Goal: Information Seeking & Learning: Learn about a topic

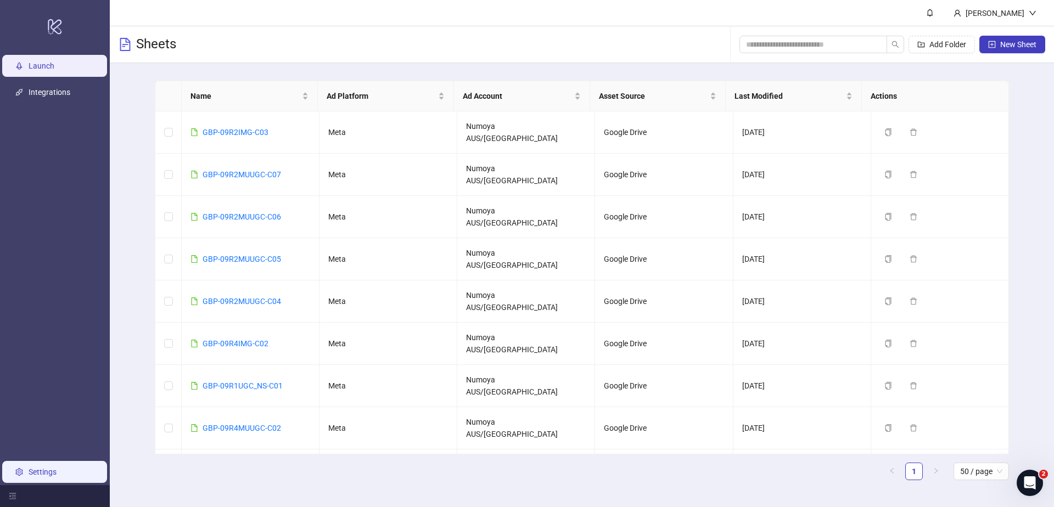
click at [57, 474] on link "Settings" at bounding box center [43, 472] width 28 height 9
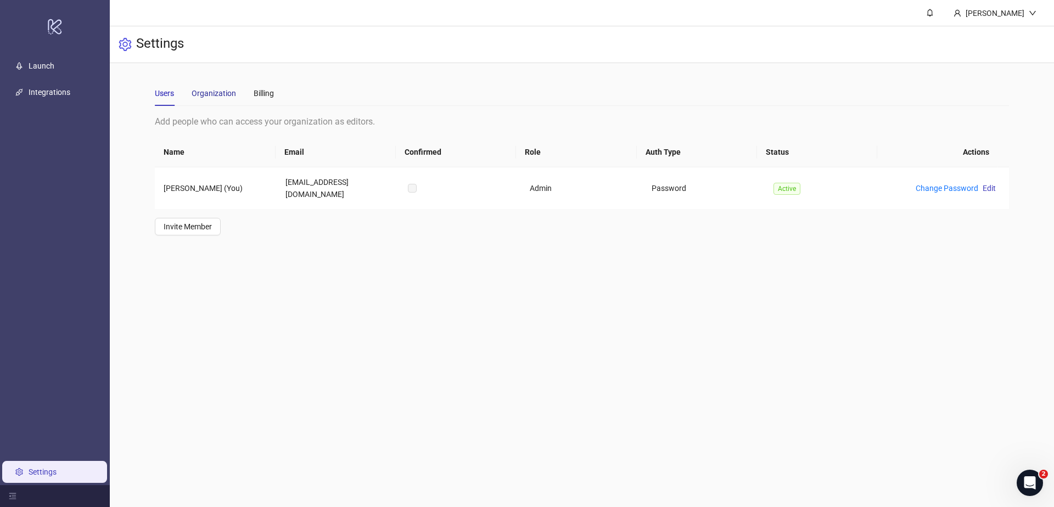
click at [211, 93] on div "Organization" at bounding box center [213, 93] width 44 height 12
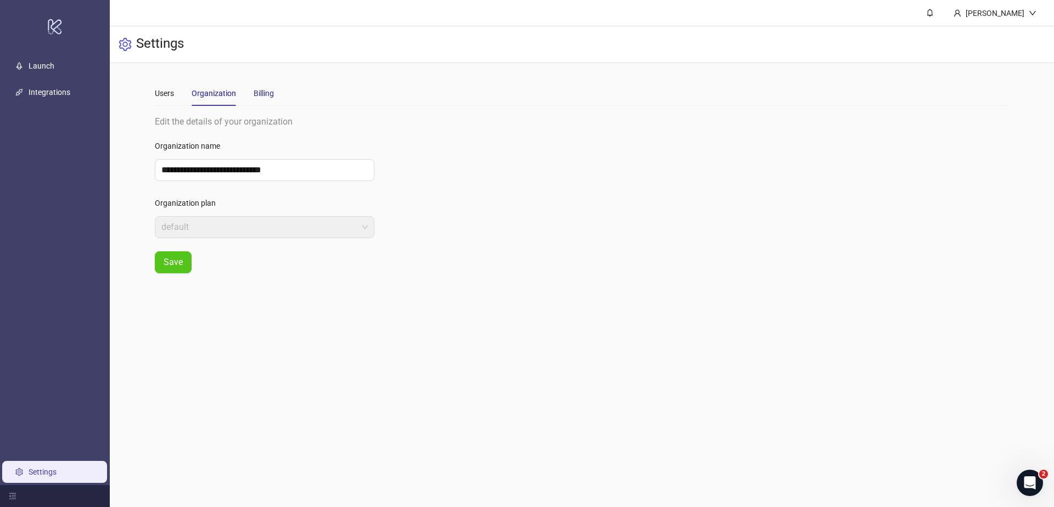
click at [267, 91] on div "Billing" at bounding box center [264, 93] width 20 height 12
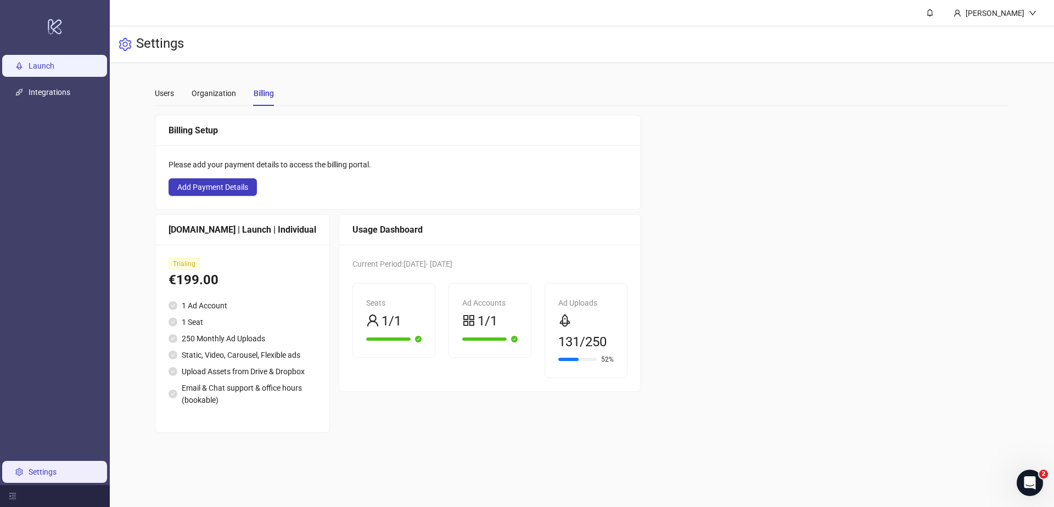
click at [47, 66] on link "Launch" at bounding box center [42, 65] width 26 height 9
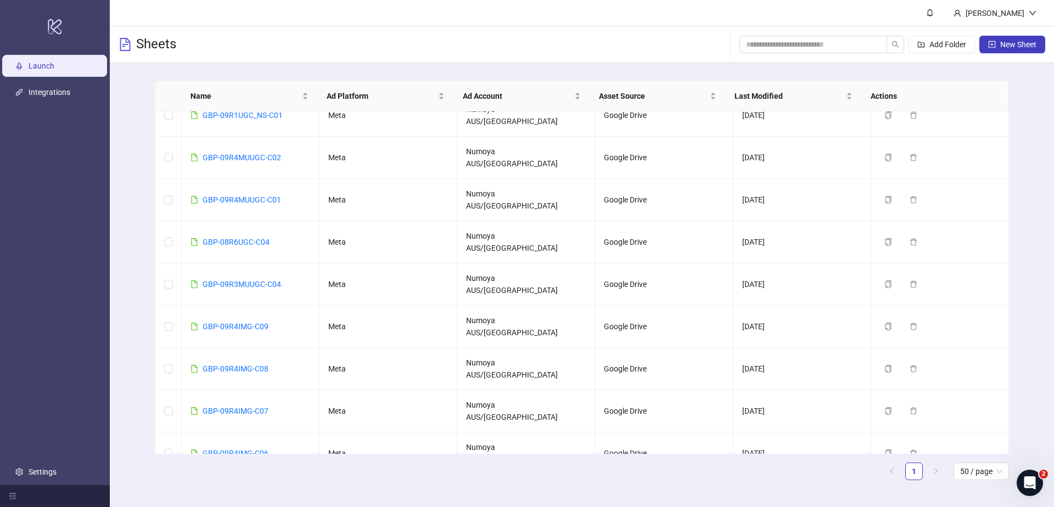
scroll to position [285, 0]
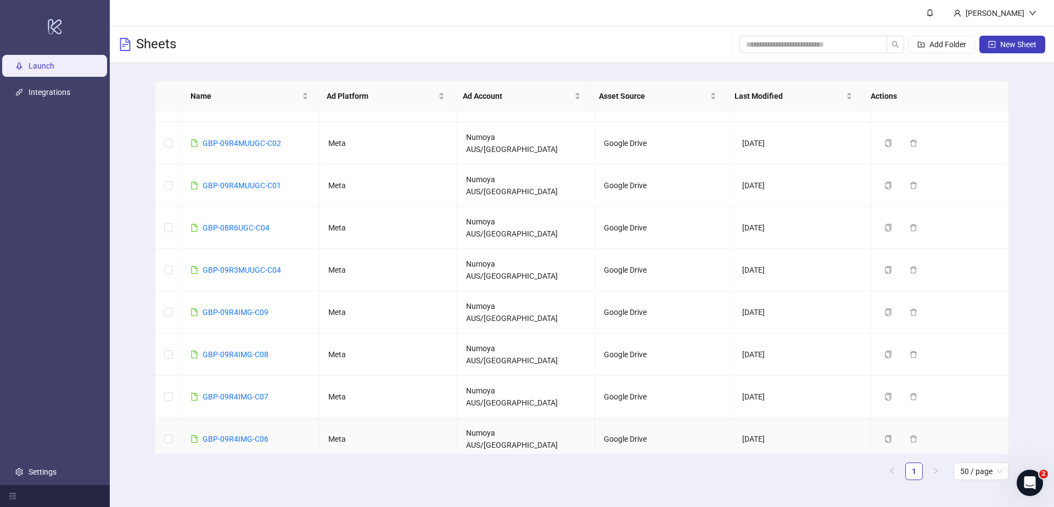
click at [250, 433] on div "GBP-09R4IMG-C06" at bounding box center [235, 439] width 66 height 12
click at [249, 435] on link "GBP-09R4IMG-C06" at bounding box center [235, 439] width 66 height 9
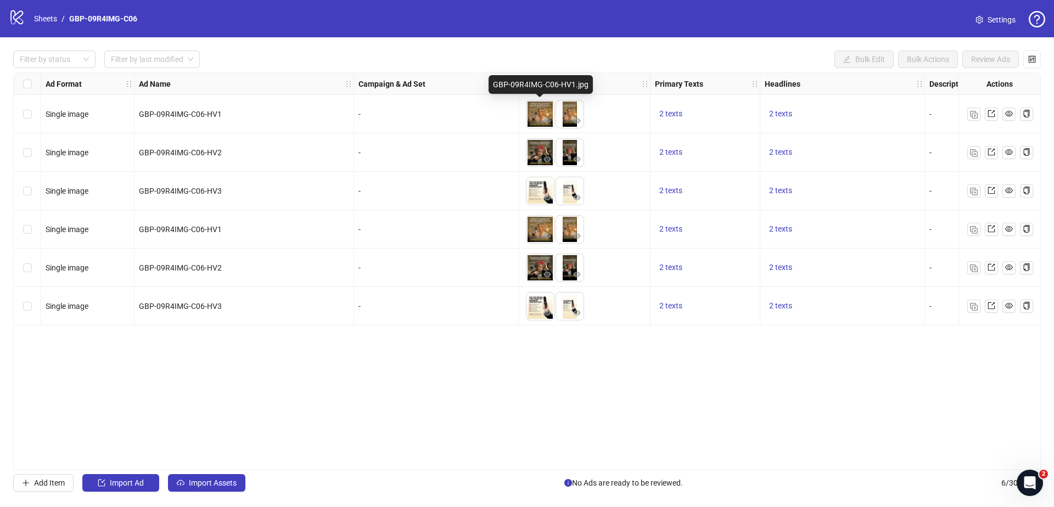
click at [542, 114] on img at bounding box center [539, 113] width 27 height 27
click at [547, 122] on icon "eye" at bounding box center [547, 120] width 8 height 5
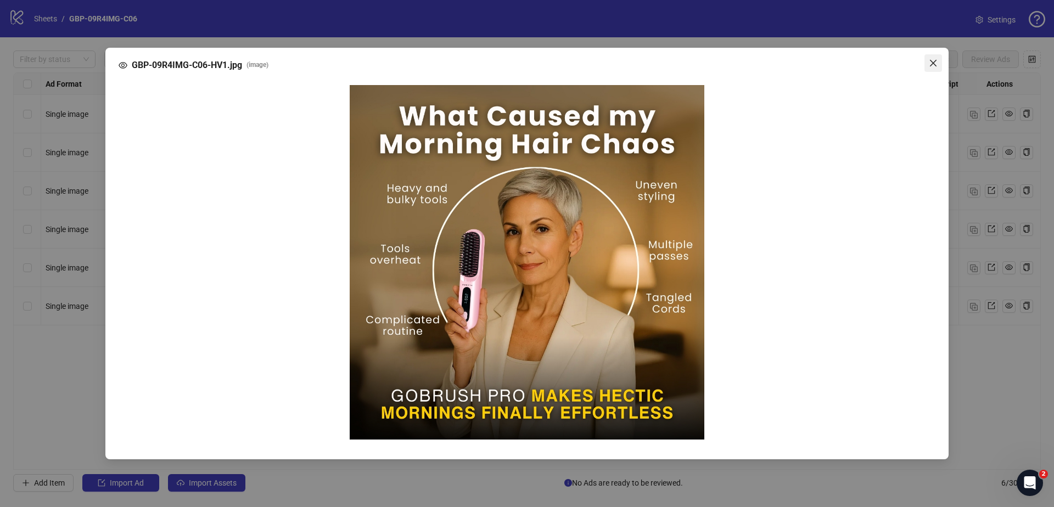
click at [894, 61] on icon "close" at bounding box center [932, 63] width 9 height 9
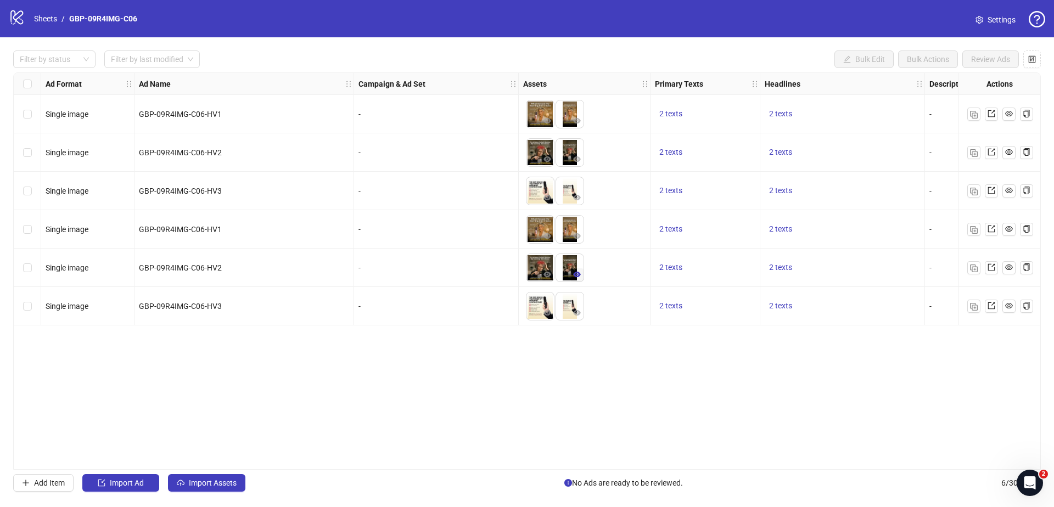
click at [571, 269] on button "button" at bounding box center [576, 274] width 13 height 13
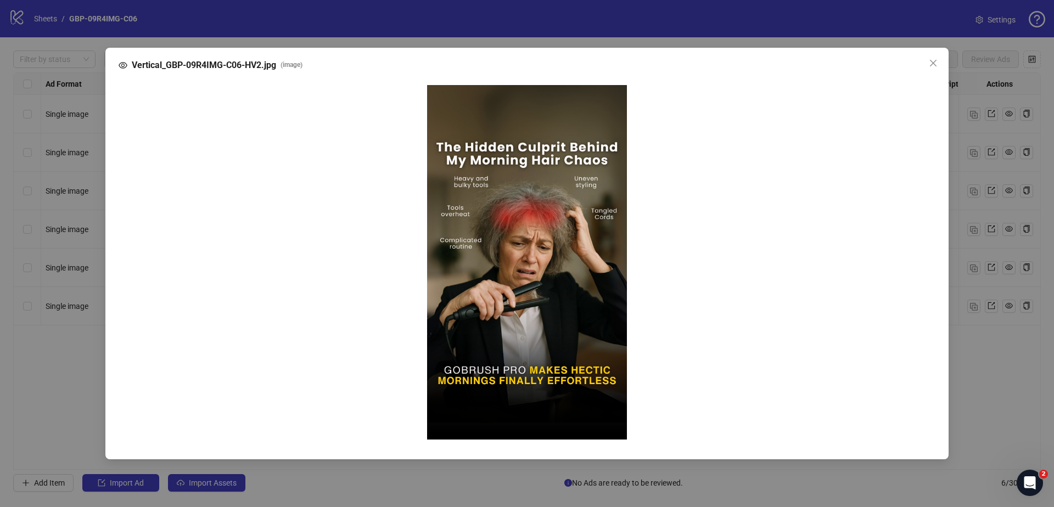
click at [534, 250] on img at bounding box center [527, 262] width 200 height 355
click at [525, 269] on img at bounding box center [527, 262] width 200 height 355
click at [894, 212] on div "Vertical_GBP-09R4IMG-C06-HV2.jpg ( image )" at bounding box center [526, 254] width 843 height 412
click at [894, 65] on icon "close" at bounding box center [932, 63] width 9 height 9
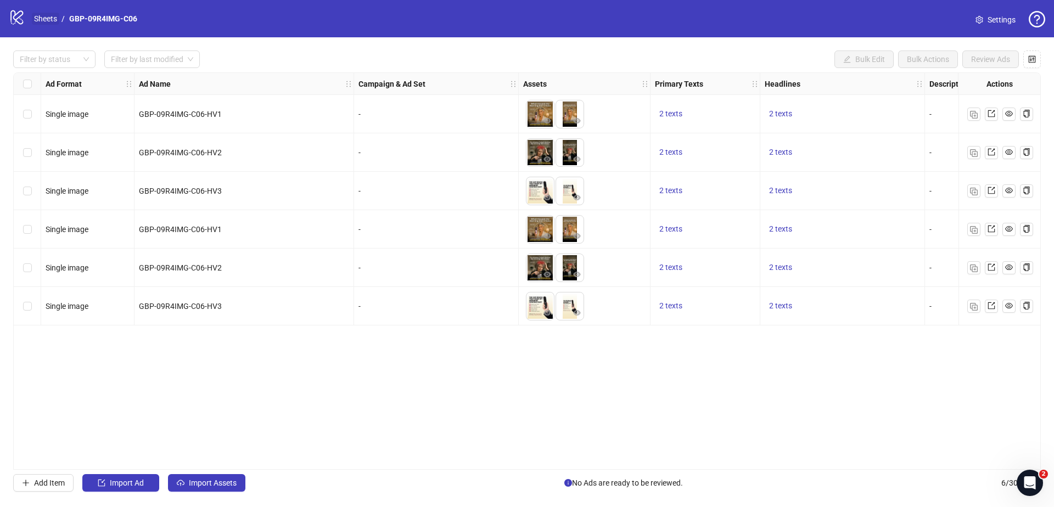
click at [48, 20] on link "Sheets" at bounding box center [45, 19] width 27 height 12
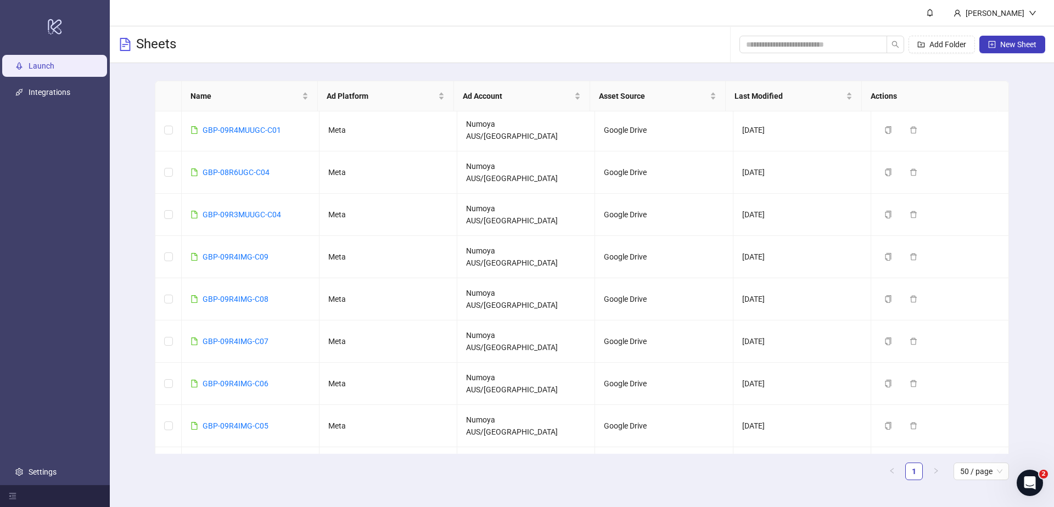
scroll to position [341, 0]
click at [247, 378] on link "GBP-09R4IMG-C06" at bounding box center [235, 382] width 66 height 9
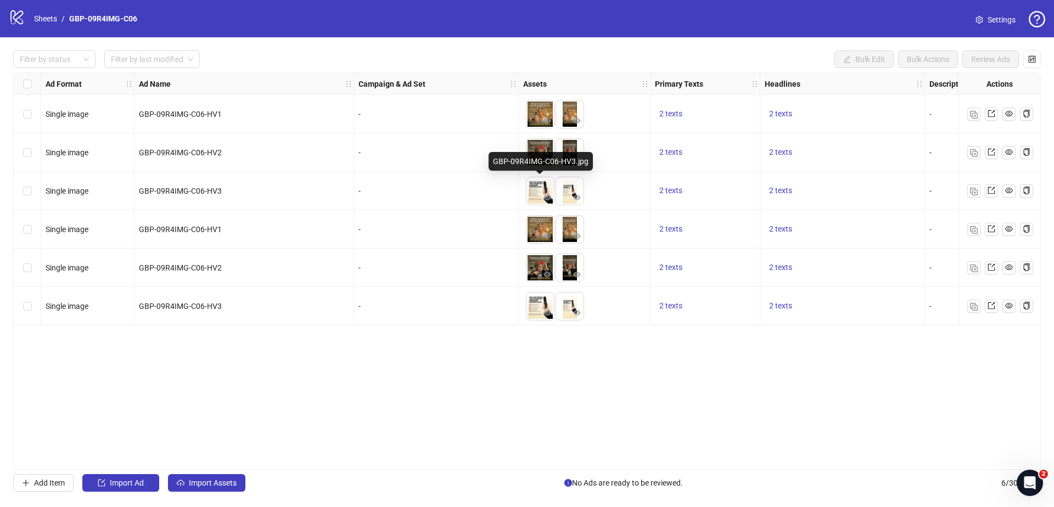
click at [537, 183] on img at bounding box center [539, 190] width 27 height 27
click at [538, 191] on img at bounding box center [539, 190] width 27 height 27
click at [44, 13] on link "Sheets" at bounding box center [45, 19] width 27 height 12
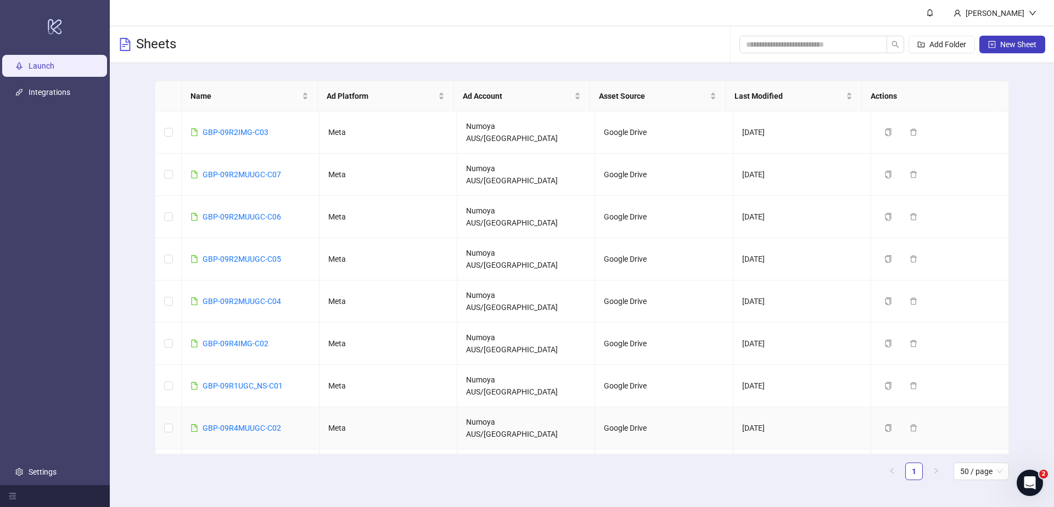
scroll to position [395, 0]
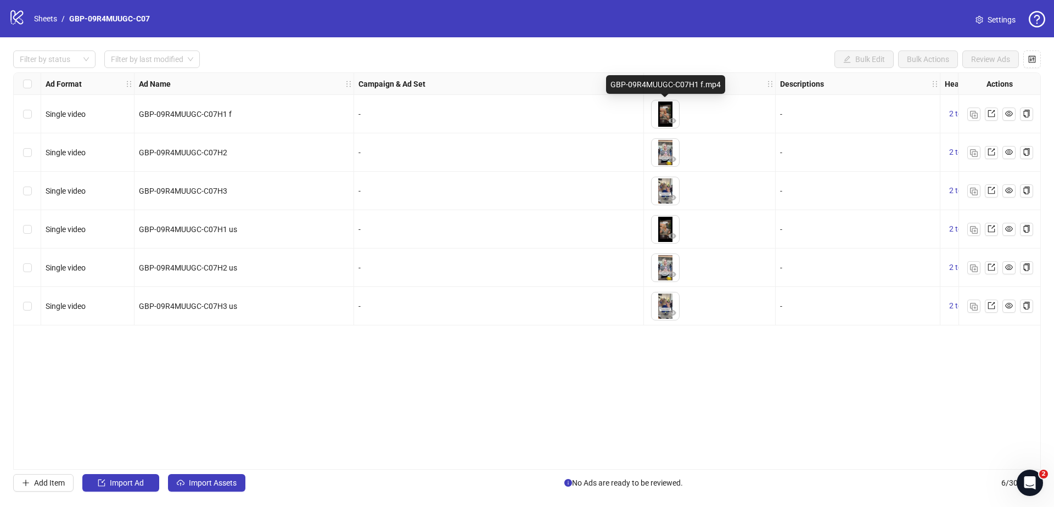
click at [666, 109] on img at bounding box center [664, 113] width 27 height 27
click at [667, 115] on button "button" at bounding box center [672, 121] width 13 height 13
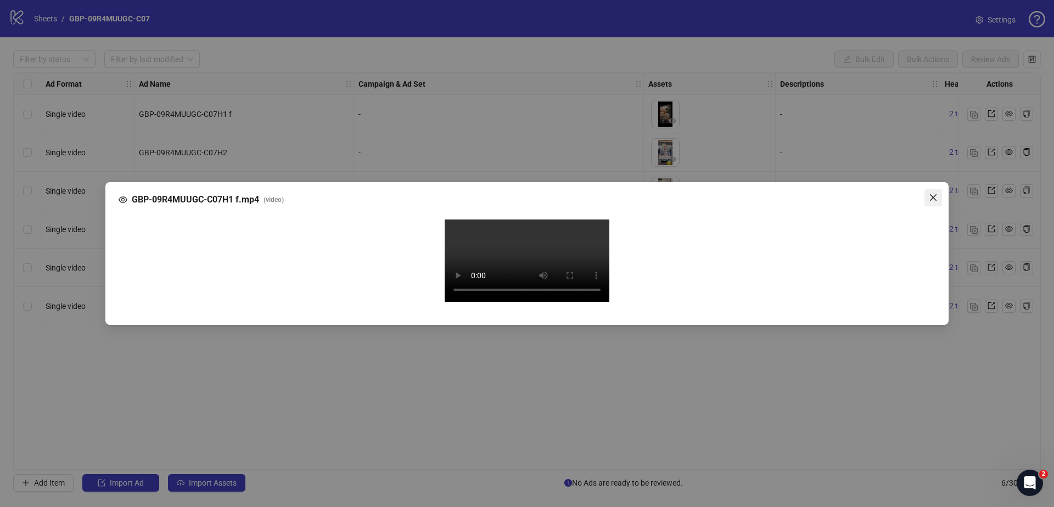
click at [894, 193] on icon "close" at bounding box center [932, 197] width 9 height 9
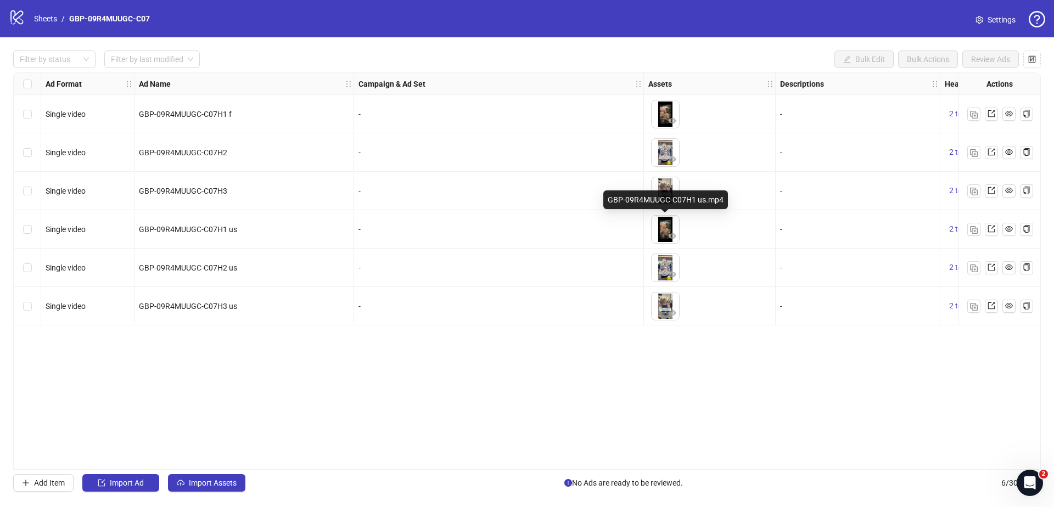
click at [661, 227] on img at bounding box center [664, 229] width 27 height 27
click at [668, 237] on icon "eye" at bounding box center [672, 236] width 8 height 8
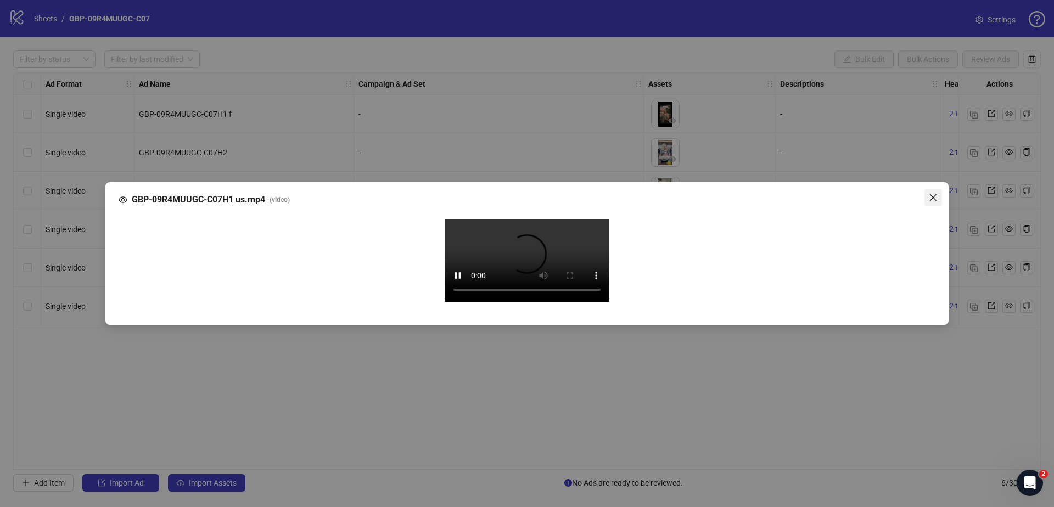
click at [894, 193] on icon "close" at bounding box center [932, 197] width 9 height 9
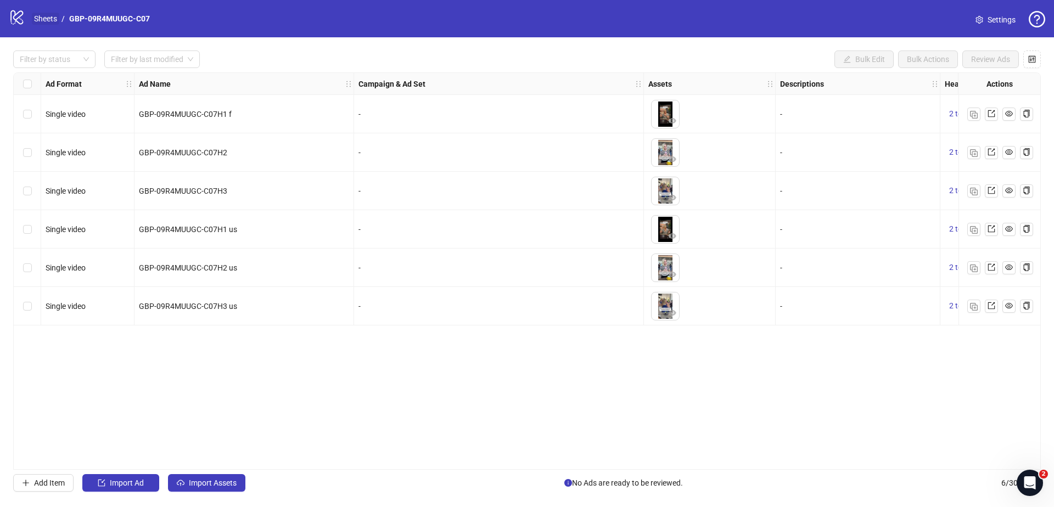
click at [36, 21] on link "Sheets" at bounding box center [45, 19] width 27 height 12
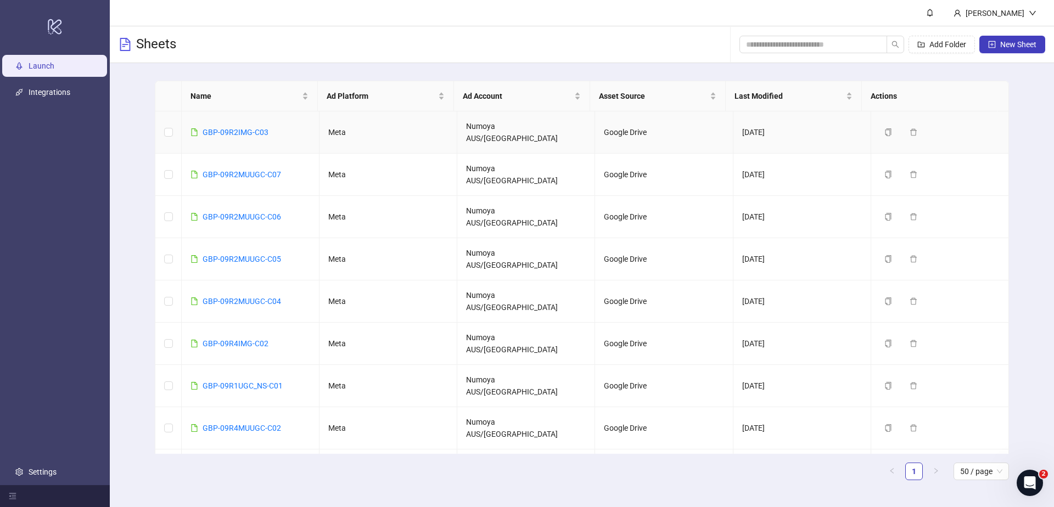
scroll to position [49, 0]
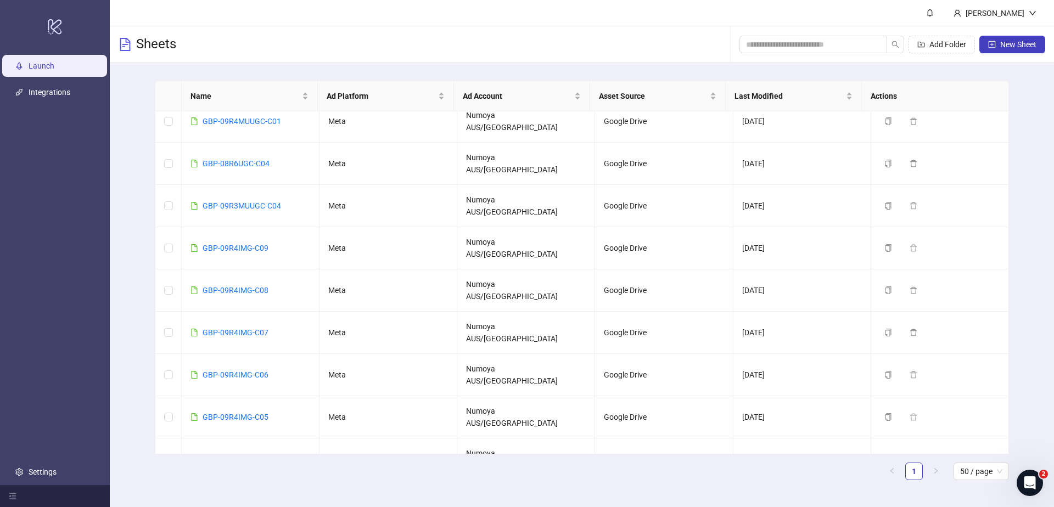
scroll to position [395, 0]
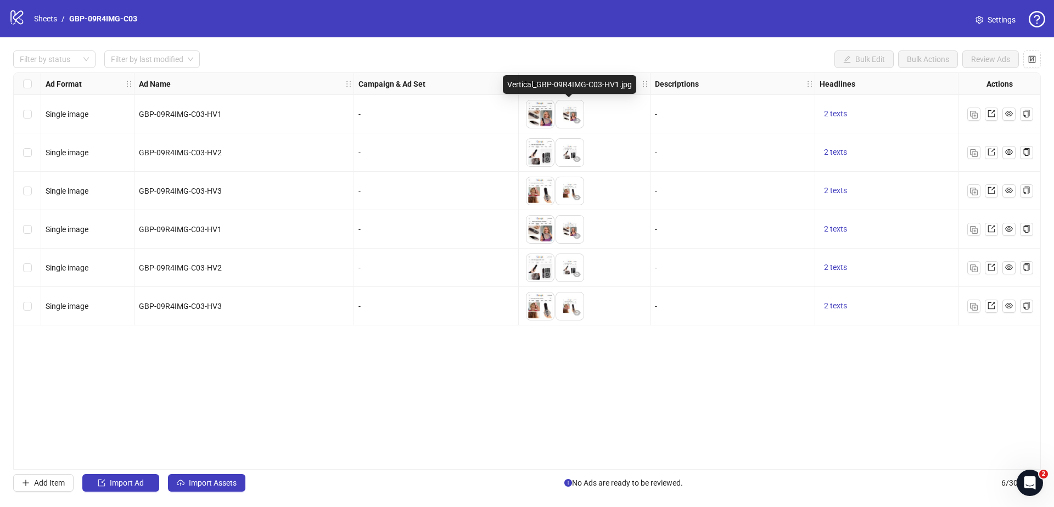
click at [545, 111] on img at bounding box center [539, 113] width 27 height 27
click at [541, 116] on button "button" at bounding box center [546, 121] width 13 height 13
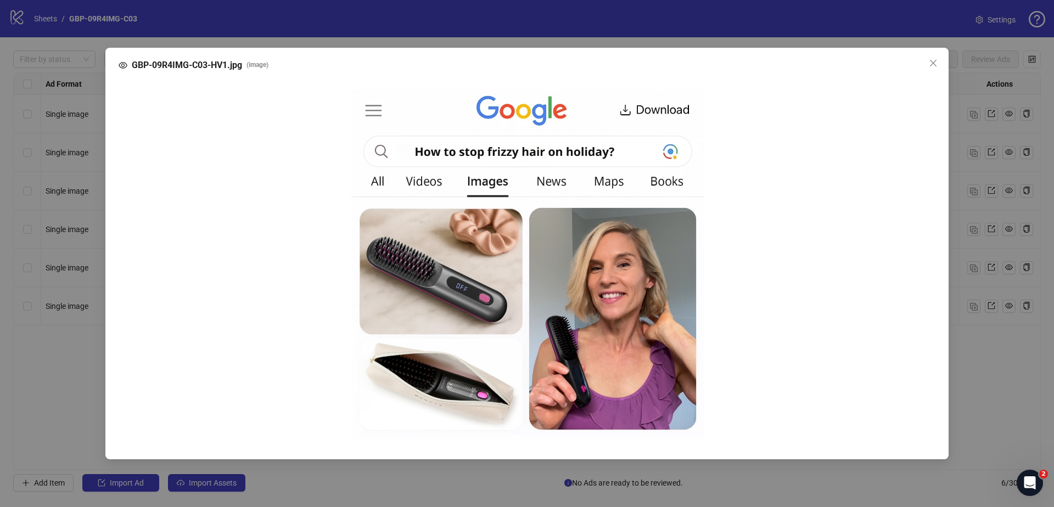
click at [516, 261] on img at bounding box center [527, 262] width 355 height 355
click at [931, 60] on icon "close" at bounding box center [932, 63] width 9 height 9
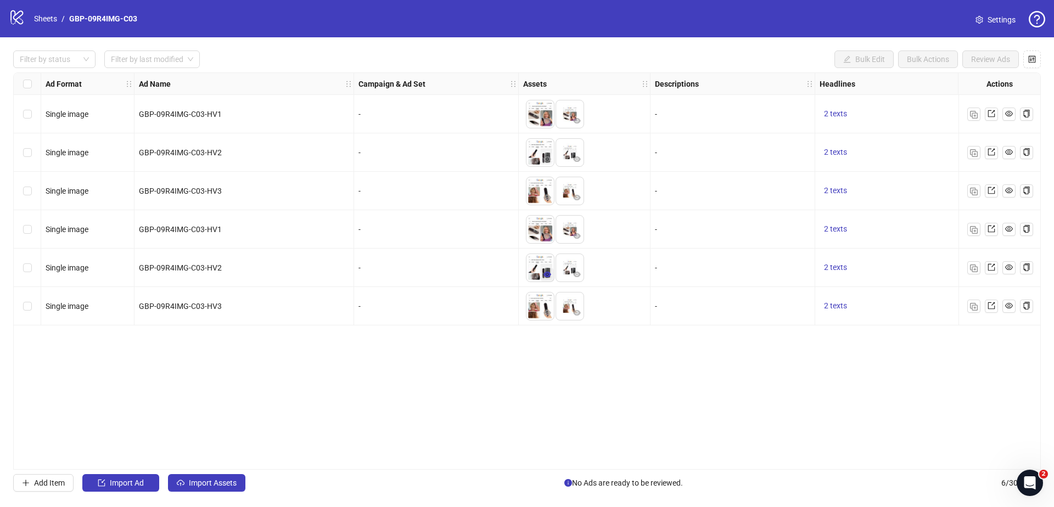
click at [544, 268] on button "button" at bounding box center [546, 274] width 13 height 13
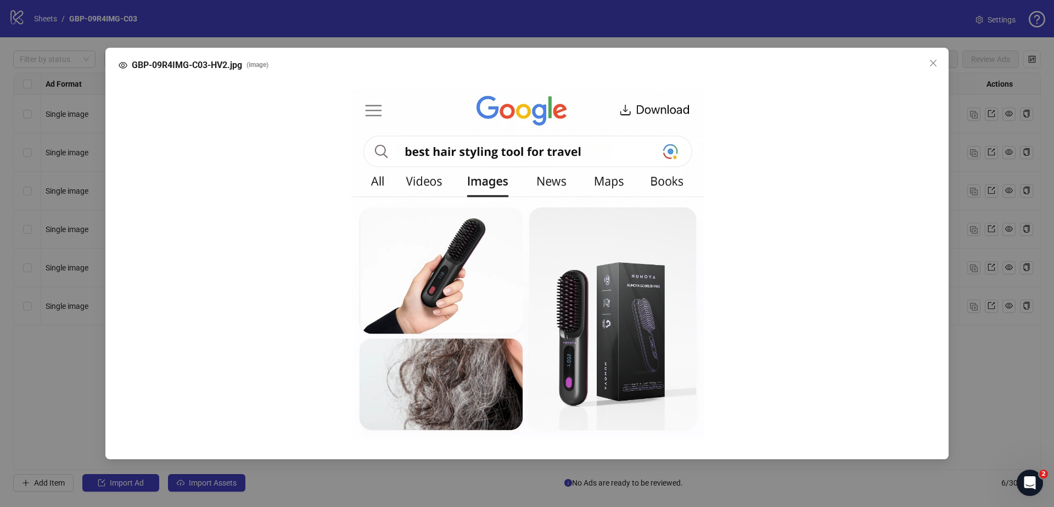
click at [930, 67] on icon "close" at bounding box center [932, 63] width 9 height 9
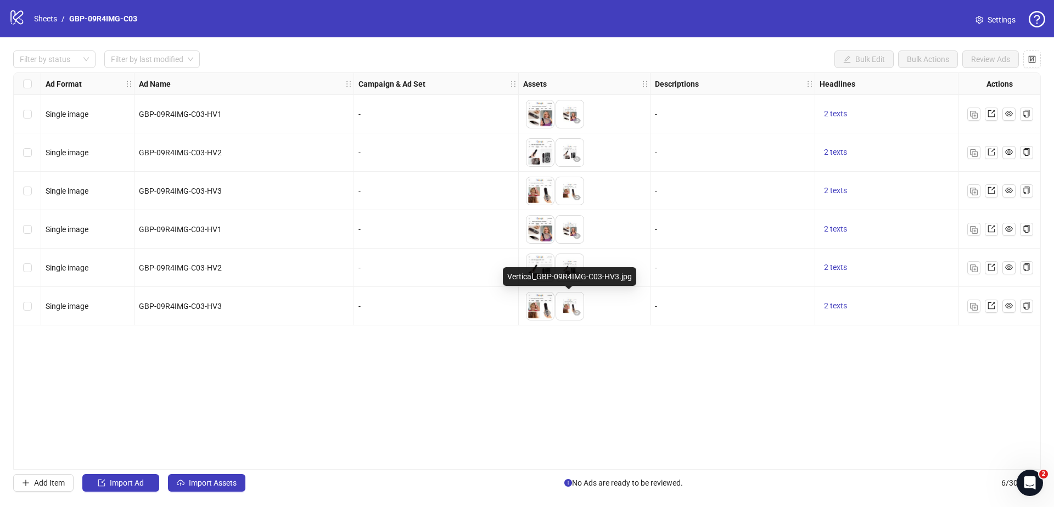
click at [564, 301] on img at bounding box center [569, 305] width 27 height 27
click at [566, 308] on img at bounding box center [569, 305] width 27 height 27
click at [566, 314] on img at bounding box center [569, 305] width 27 height 27
click at [537, 311] on img at bounding box center [539, 305] width 27 height 27
click at [545, 312] on icon "eye" at bounding box center [547, 312] width 8 height 5
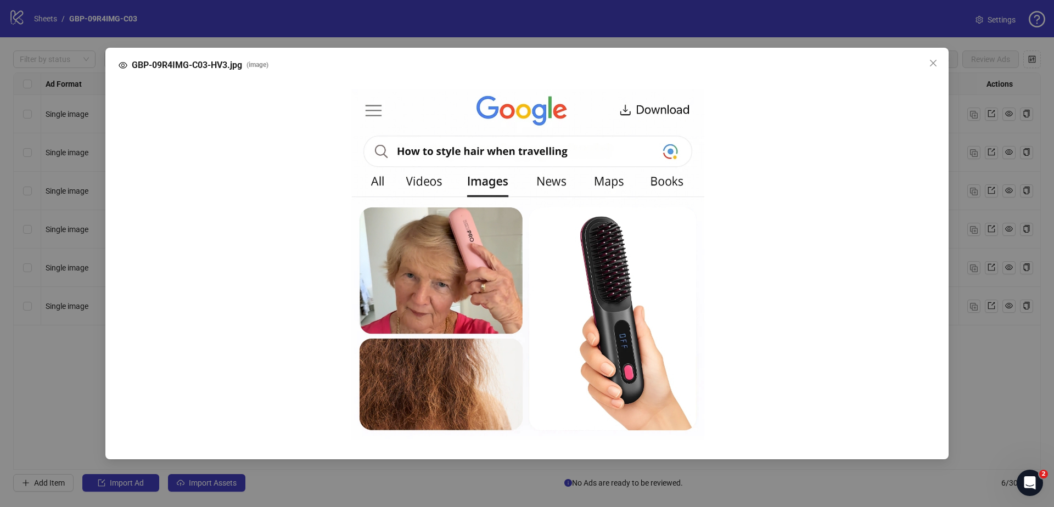
drag, startPoint x: 707, startPoint y: 129, endPoint x: 612, endPoint y: 109, distance: 97.0
click at [707, 127] on div at bounding box center [526, 262] width 799 height 355
click at [930, 63] on icon "close" at bounding box center [932, 63] width 9 height 9
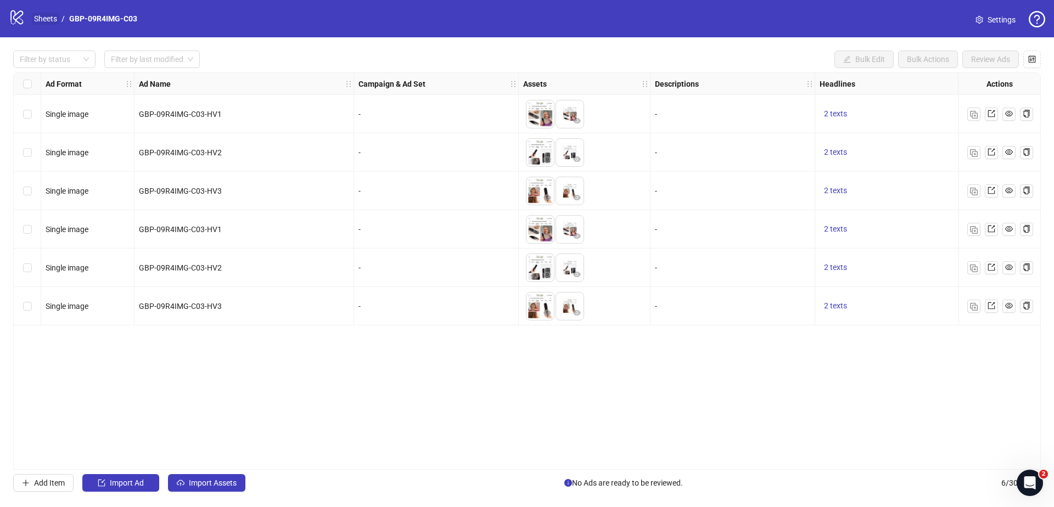
click at [42, 19] on link "Sheets" at bounding box center [45, 19] width 27 height 12
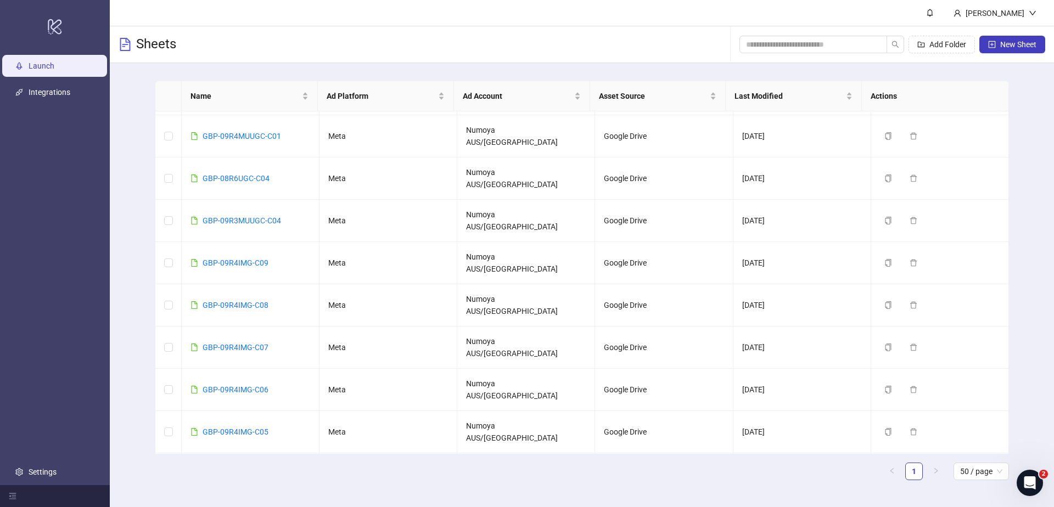
scroll to position [395, 0]
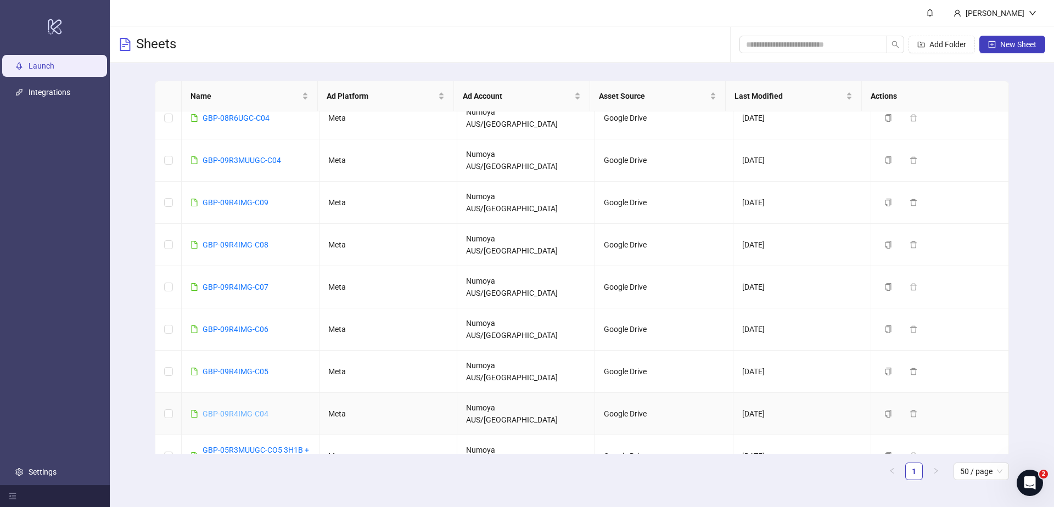
click at [243, 409] on link "GBP-09R4IMG-C04" at bounding box center [235, 413] width 66 height 9
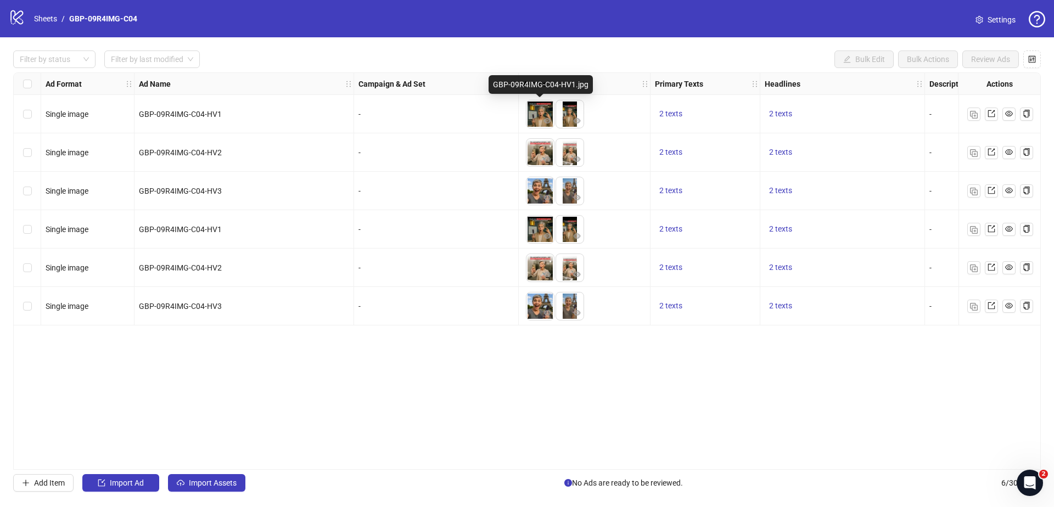
click at [540, 112] on img at bounding box center [539, 113] width 27 height 27
click at [543, 117] on icon "eye" at bounding box center [547, 121] width 8 height 8
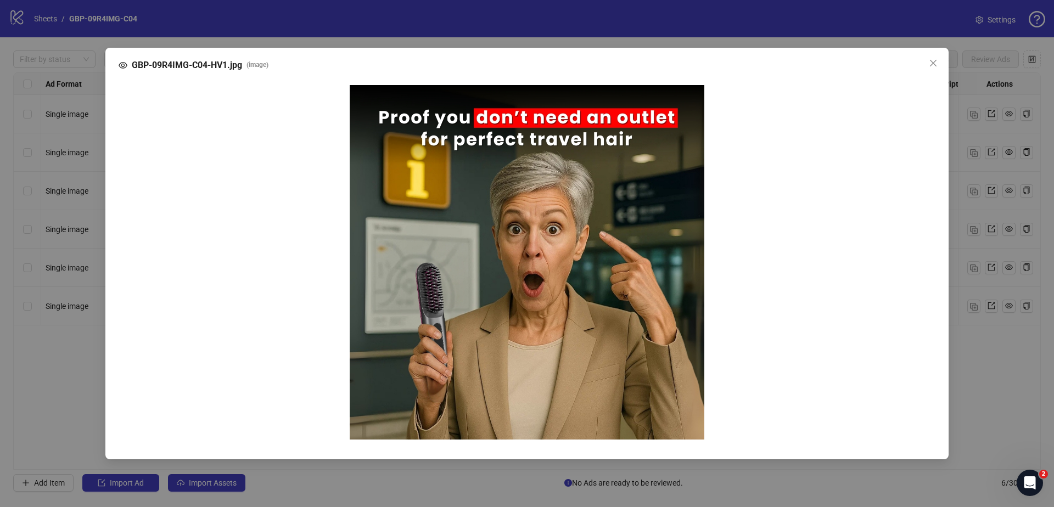
click at [529, 252] on img at bounding box center [527, 262] width 355 height 355
drag, startPoint x: 528, startPoint y: 263, endPoint x: 544, endPoint y: 250, distance: 20.7
click at [528, 263] on img at bounding box center [527, 262] width 355 height 355
click at [937, 59] on icon "close" at bounding box center [932, 63] width 9 height 9
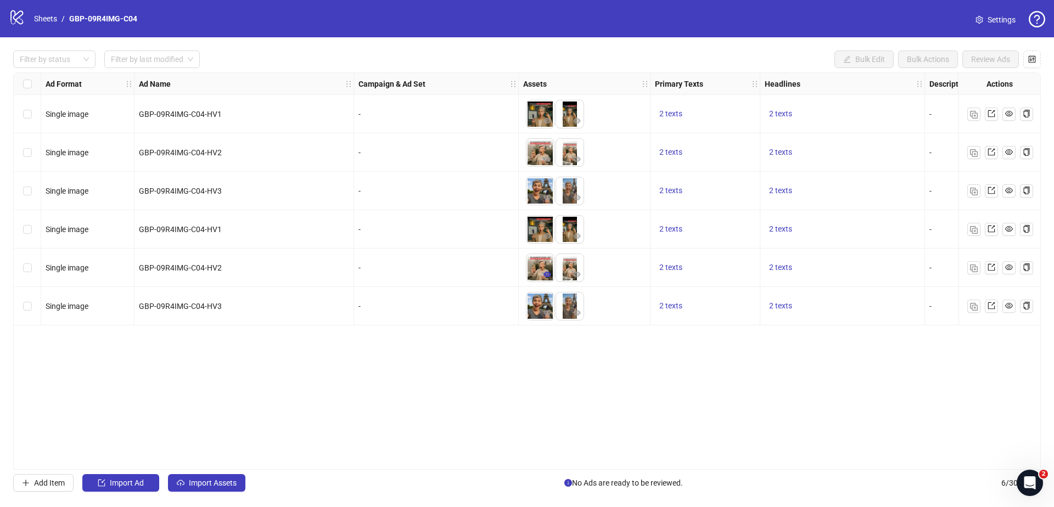
click at [547, 272] on icon "eye" at bounding box center [547, 274] width 8 height 5
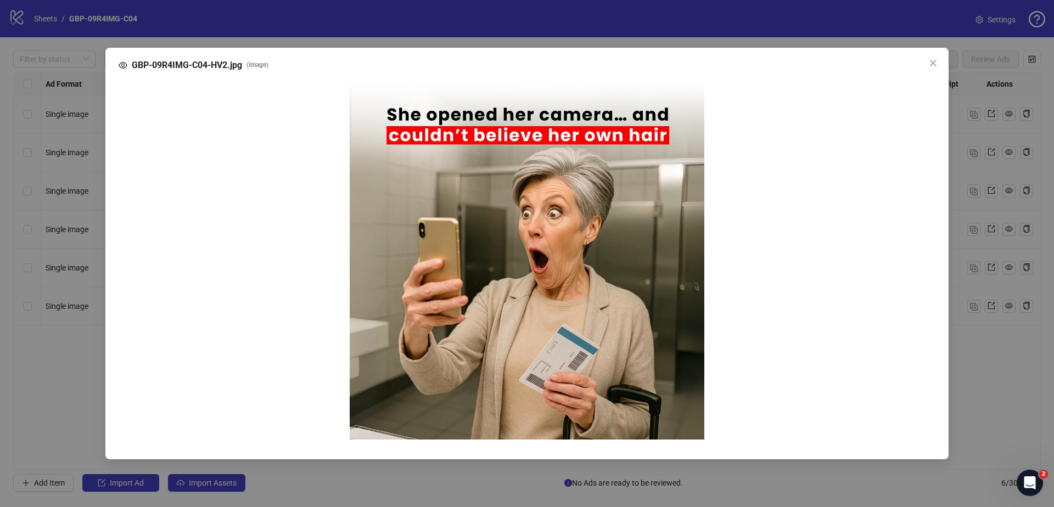
click at [531, 267] on img at bounding box center [527, 262] width 355 height 355
